Goal: Task Accomplishment & Management: Manage account settings

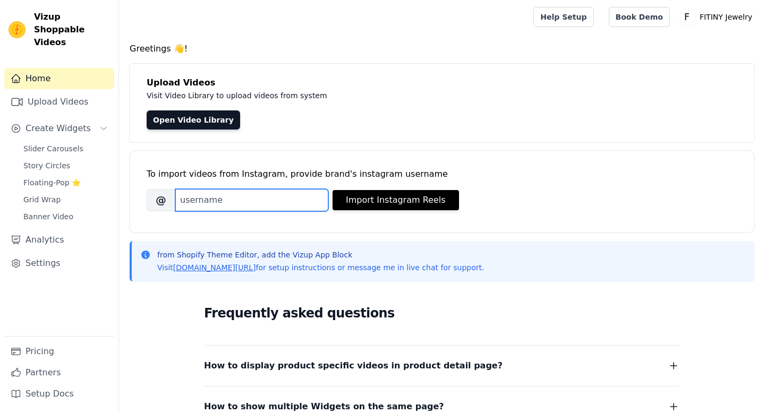
click at [272, 197] on input "Brand's Instagram Username" at bounding box center [251, 200] width 153 height 22
click at [291, 121] on div "Open Video Library" at bounding box center [442, 119] width 590 height 19
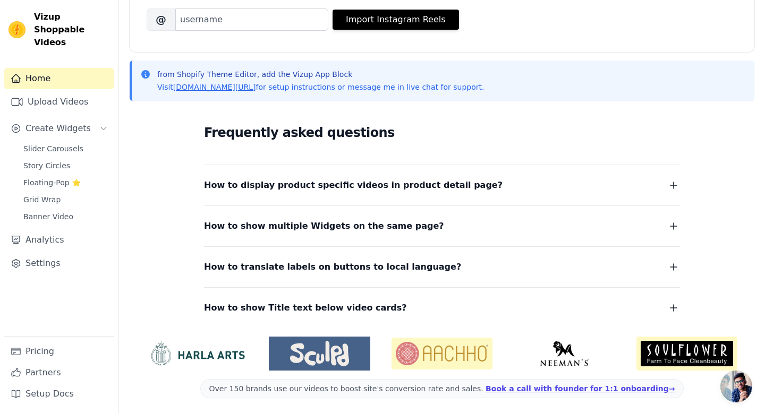
scroll to position [183, 0]
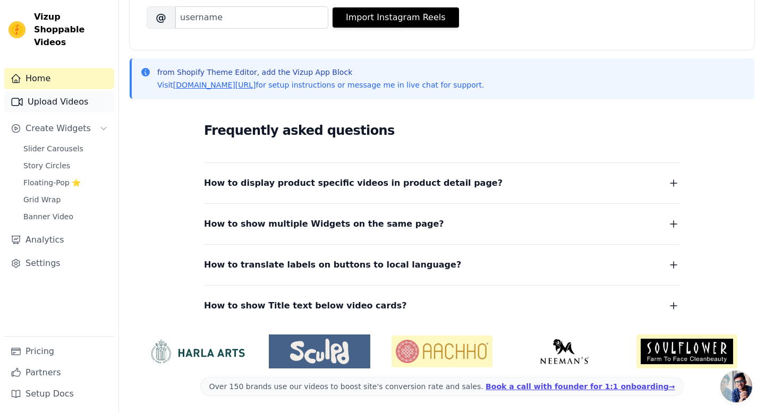
click at [86, 91] on link "Upload Videos" at bounding box center [59, 101] width 110 height 21
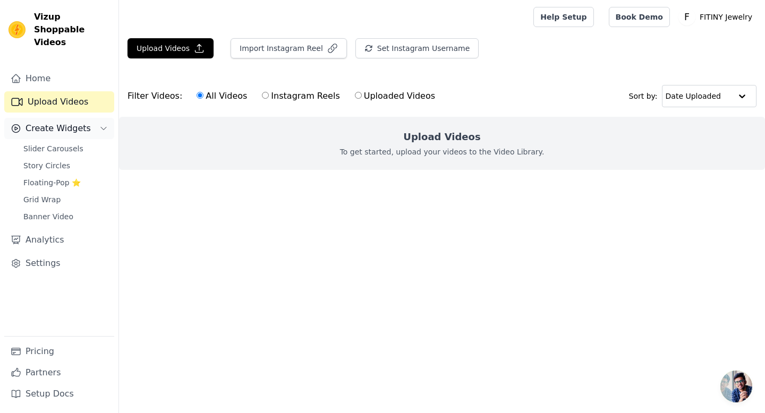
click at [79, 122] on span "Create Widgets" at bounding box center [57, 128] width 65 height 13
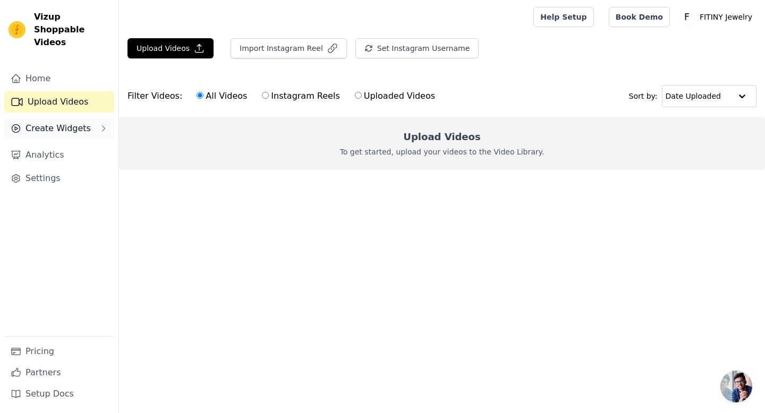
click at [78, 122] on span "Create Widgets" at bounding box center [57, 128] width 65 height 13
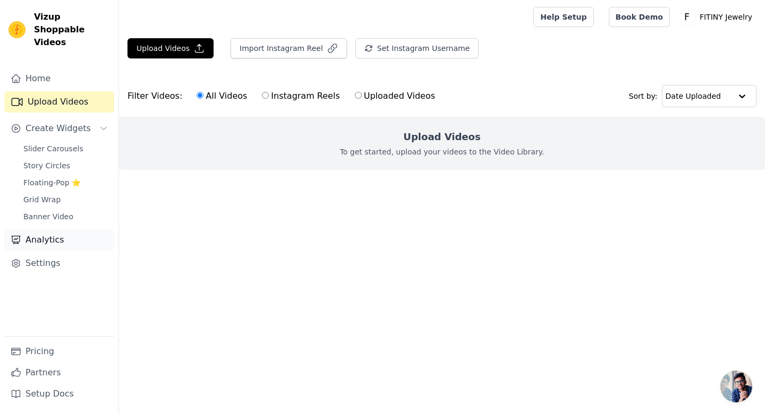
click at [53, 229] on link "Analytics" at bounding box center [59, 239] width 110 height 21
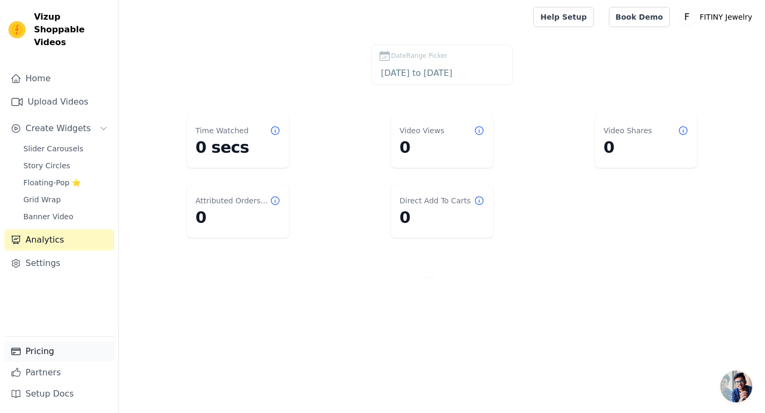
click at [40, 345] on link "Pricing" at bounding box center [59, 351] width 110 height 21
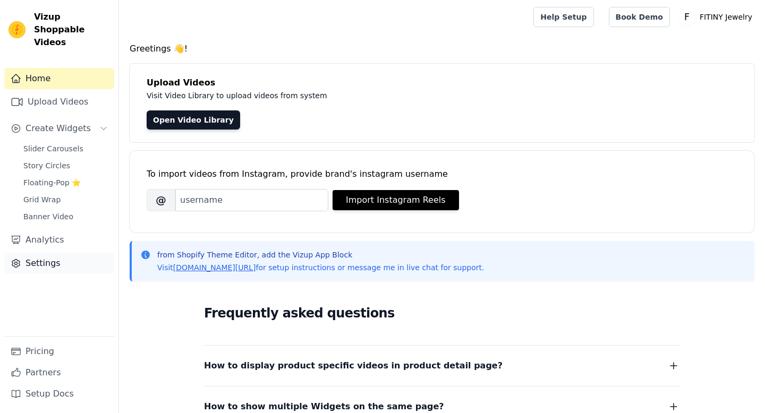
click at [55, 253] on link "Settings" at bounding box center [59, 263] width 110 height 21
click at [718, 15] on p "FITINY Jewelry" at bounding box center [725, 16] width 61 height 19
click at [692, 77] on link "Sign out" at bounding box center [705, 82] width 102 height 19
click at [679, 84] on link "Sign out" at bounding box center [705, 82] width 102 height 19
drag, startPoint x: 72, startPoint y: 33, endPoint x: 36, endPoint y: 16, distance: 39.4
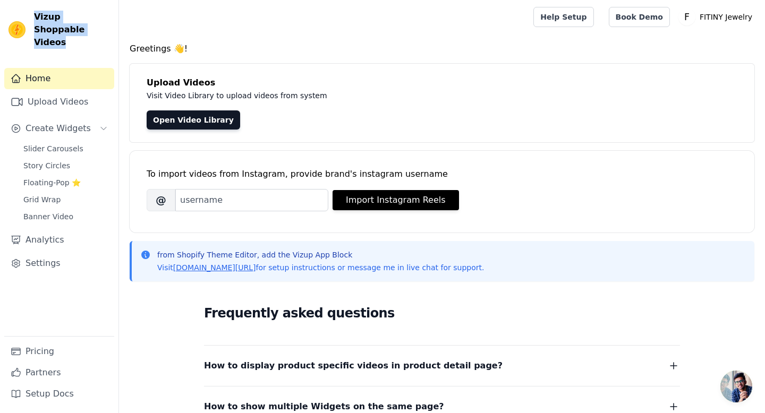
click at [36, 14] on span "Vizup Shoppable Videos" at bounding box center [72, 30] width 76 height 38
copy span "Vizup Shoppable Videos"
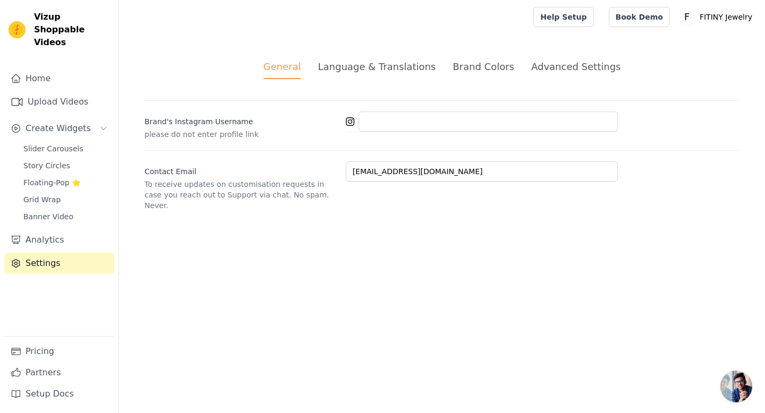
click at [422, 70] on div "Language & Translations" at bounding box center [377, 66] width 118 height 14
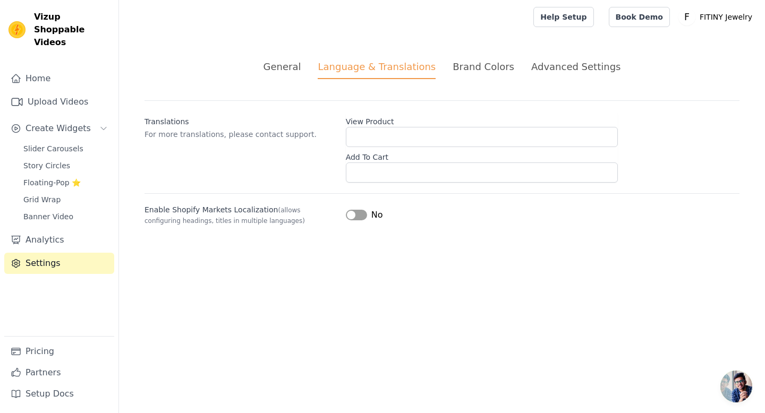
click at [508, 70] on ul "General Language & Translations Brand Colors Advanced Settings" at bounding box center [441, 69] width 595 height 20
click at [495, 70] on div "Brand Colors" at bounding box center [483, 66] width 62 height 14
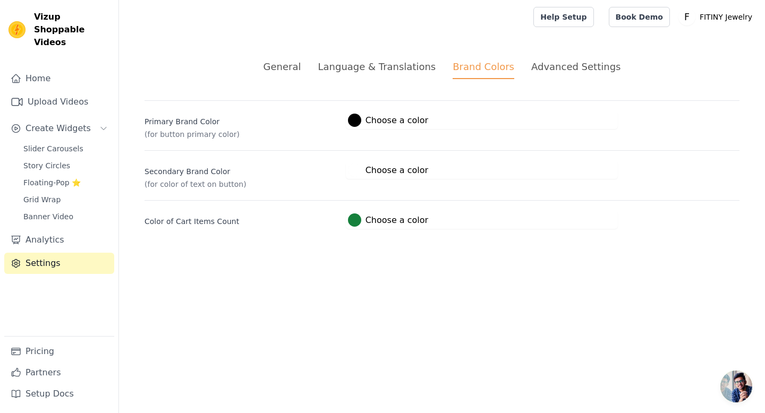
click at [545, 66] on div "Advanced Settings" at bounding box center [575, 66] width 89 height 14
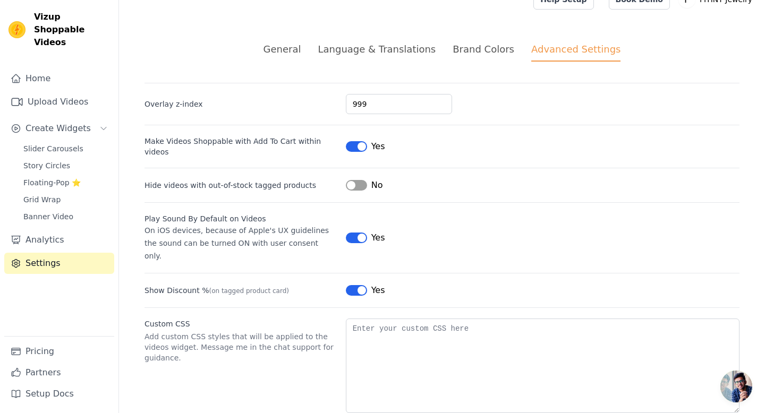
scroll to position [22, 0]
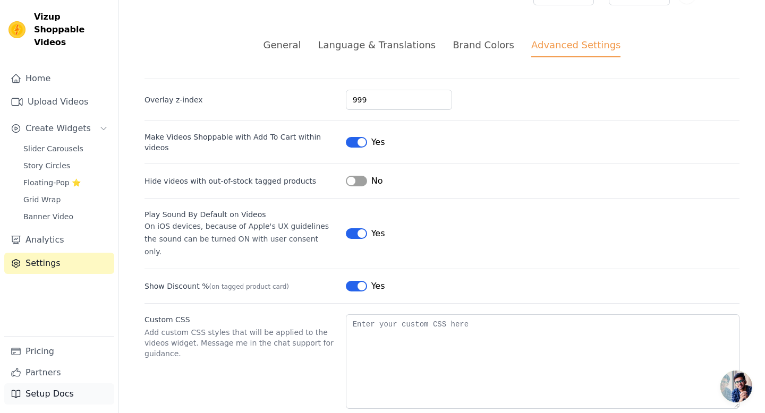
click at [45, 395] on link "Setup Docs" at bounding box center [59, 393] width 110 height 21
click at [301, 48] on div "General" at bounding box center [282, 45] width 38 height 14
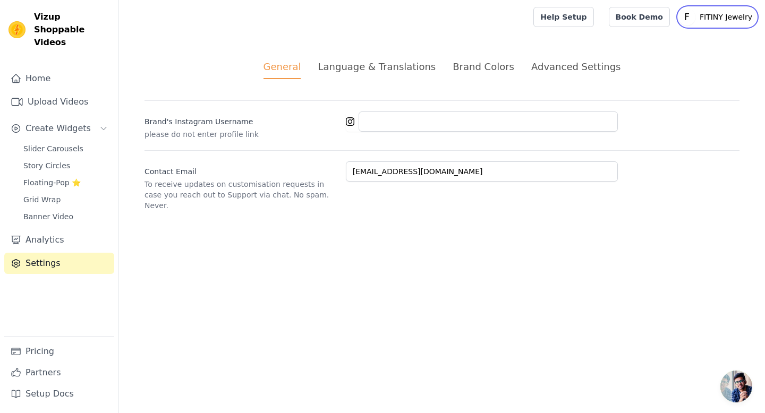
click at [687, 19] on text "F" at bounding box center [686, 17] width 5 height 11
click at [679, 46] on link "Settings" at bounding box center [705, 44] width 102 height 19
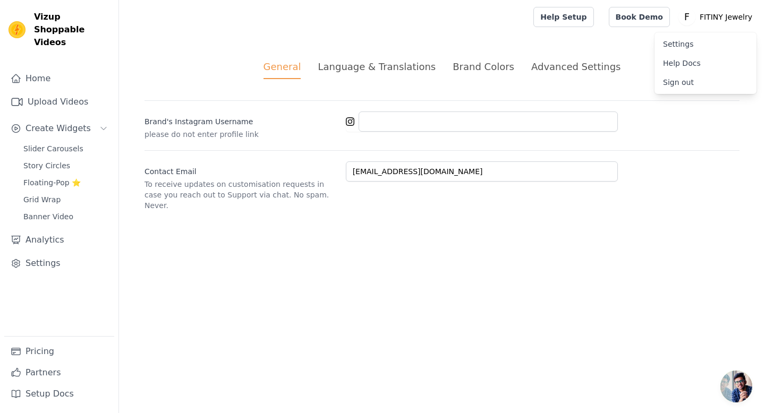
click at [678, 85] on link "Sign out" at bounding box center [705, 82] width 102 height 19
